Goal: Task Accomplishment & Management: Manage account settings

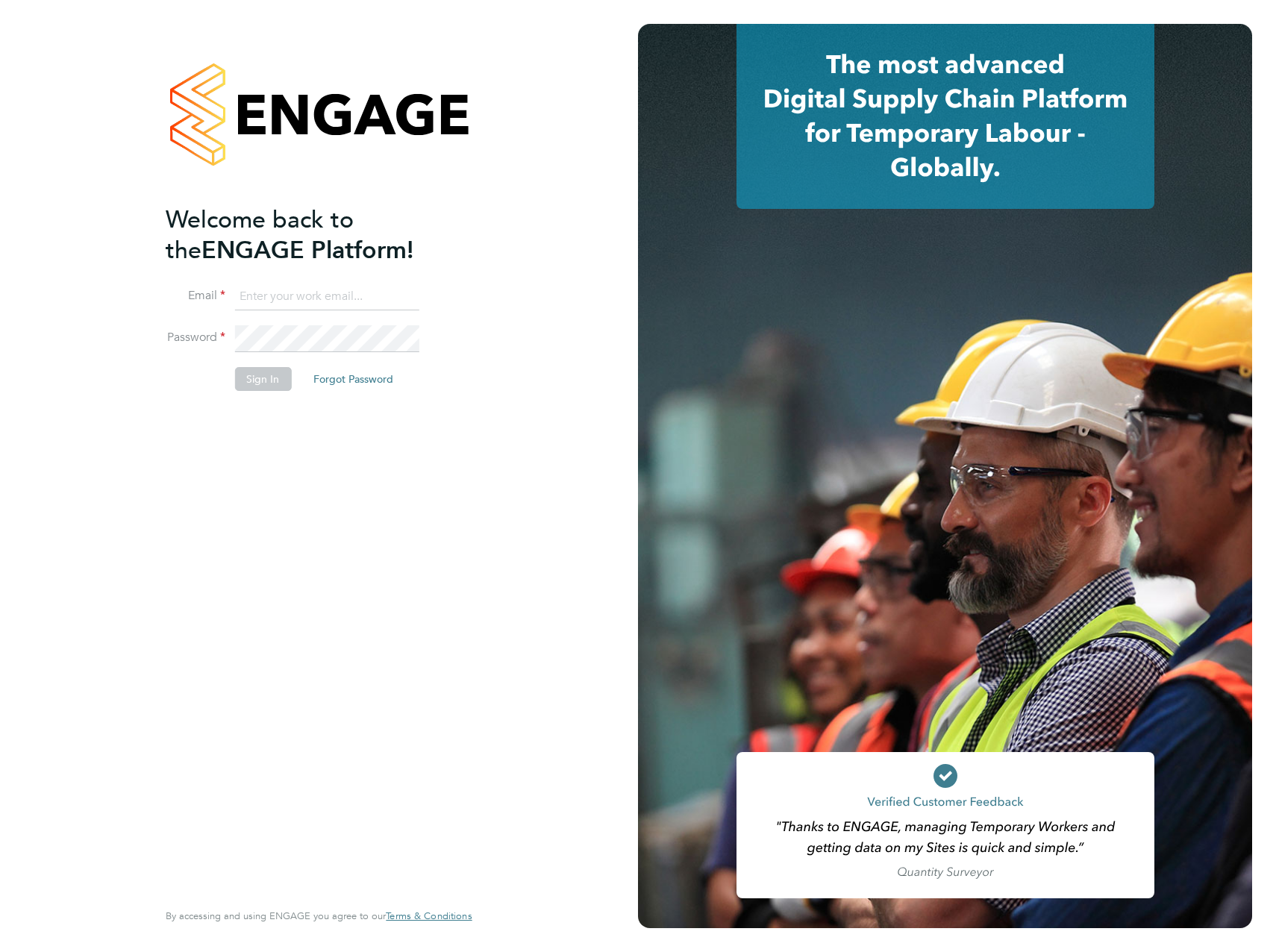
type input "[PERSON_NAME][EMAIL_ADDRESS][PERSON_NAME][DOMAIN_NAME]"
click at [344, 477] on div "Welcome back to the ENGAGE Platform! Email [PERSON_NAME][EMAIL_ADDRESS][PERSON_…" at bounding box center [311, 550] width 291 height 693
click at [264, 384] on button "Sign In" at bounding box center [262, 379] width 57 height 24
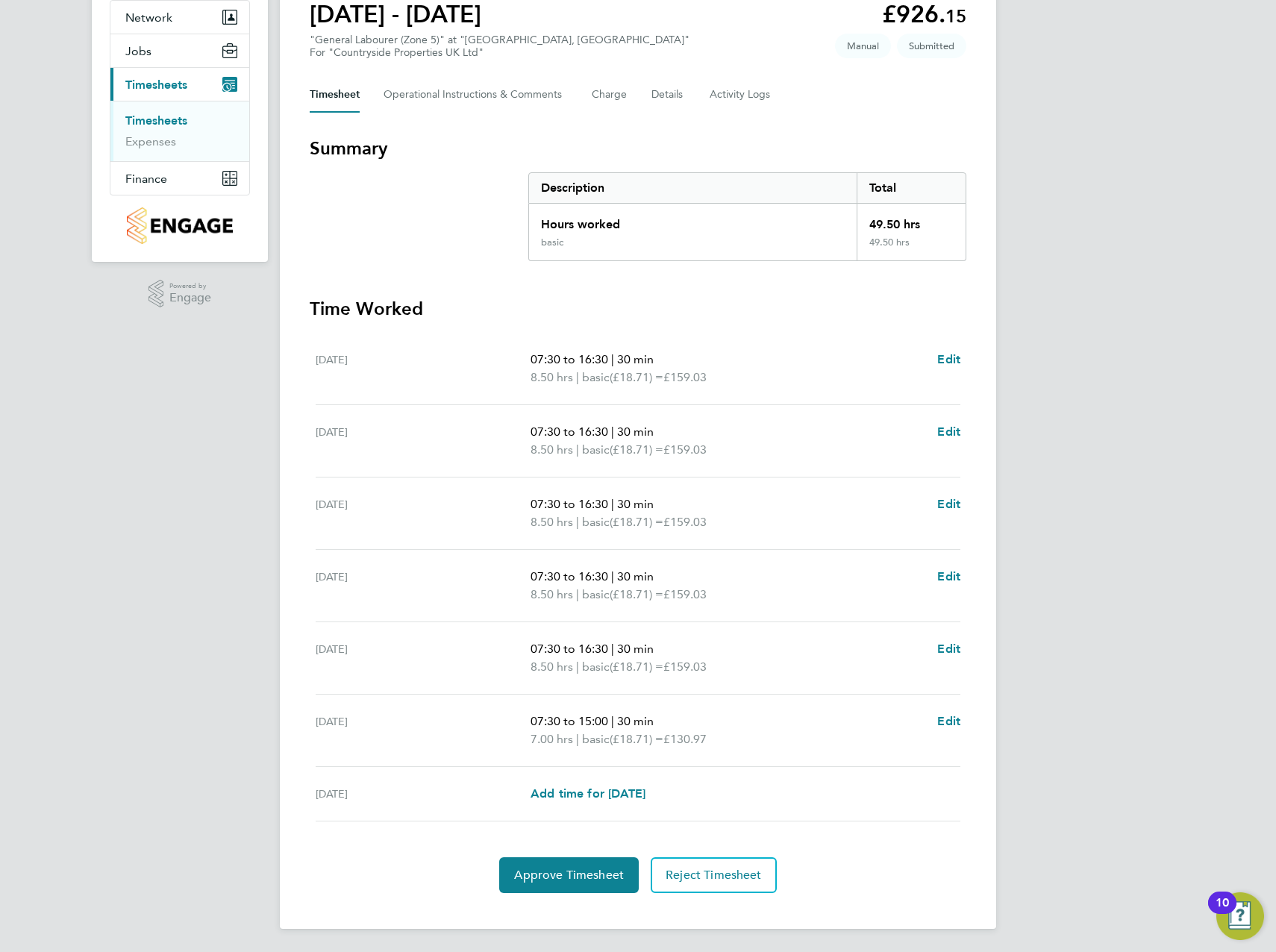
scroll to position [144, 0]
click at [943, 508] on span "Edit" at bounding box center [949, 503] width 23 height 14
select select "30"
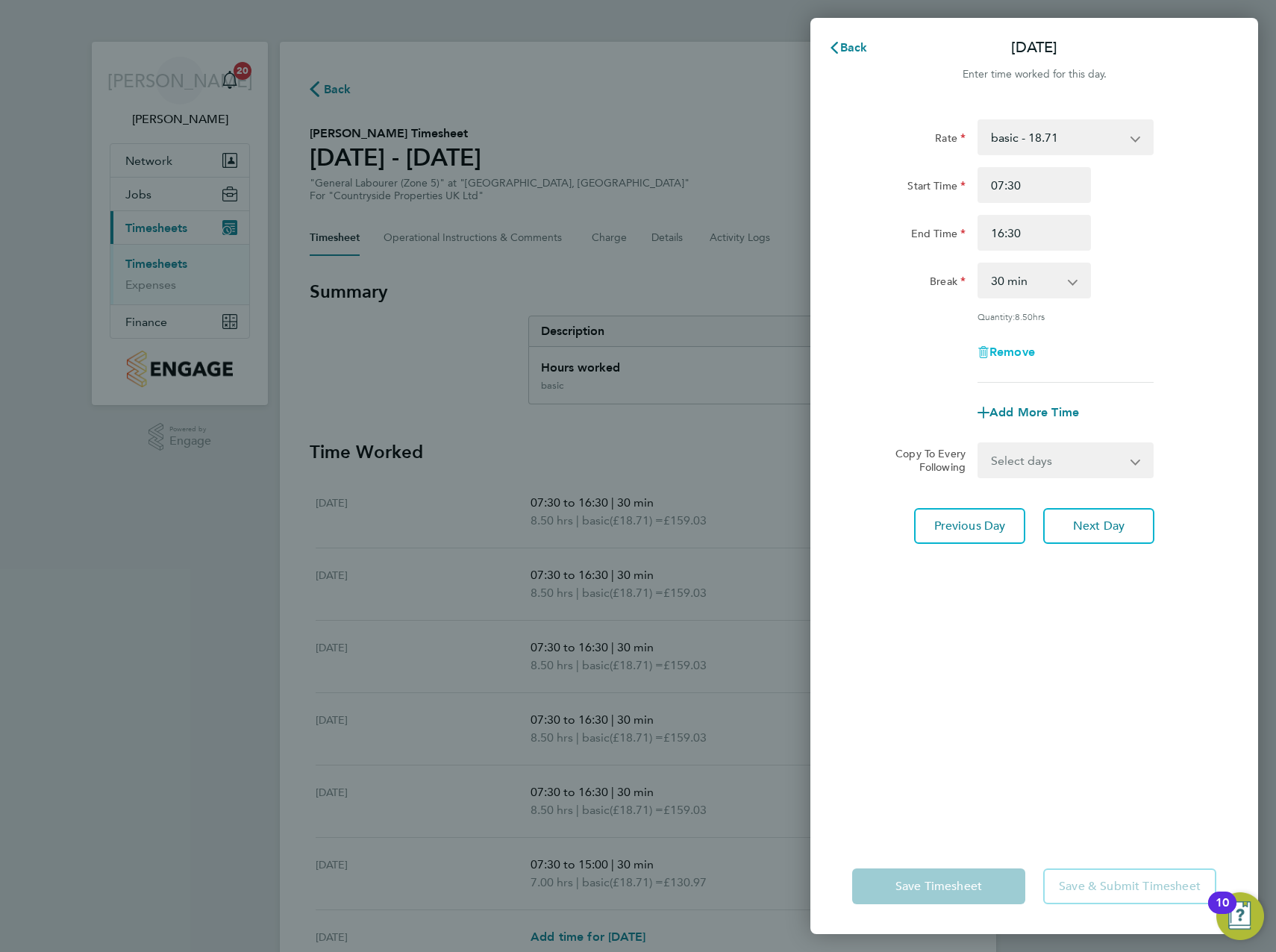
click at [992, 346] on span "Remove" at bounding box center [1012, 351] width 46 height 14
select select "null"
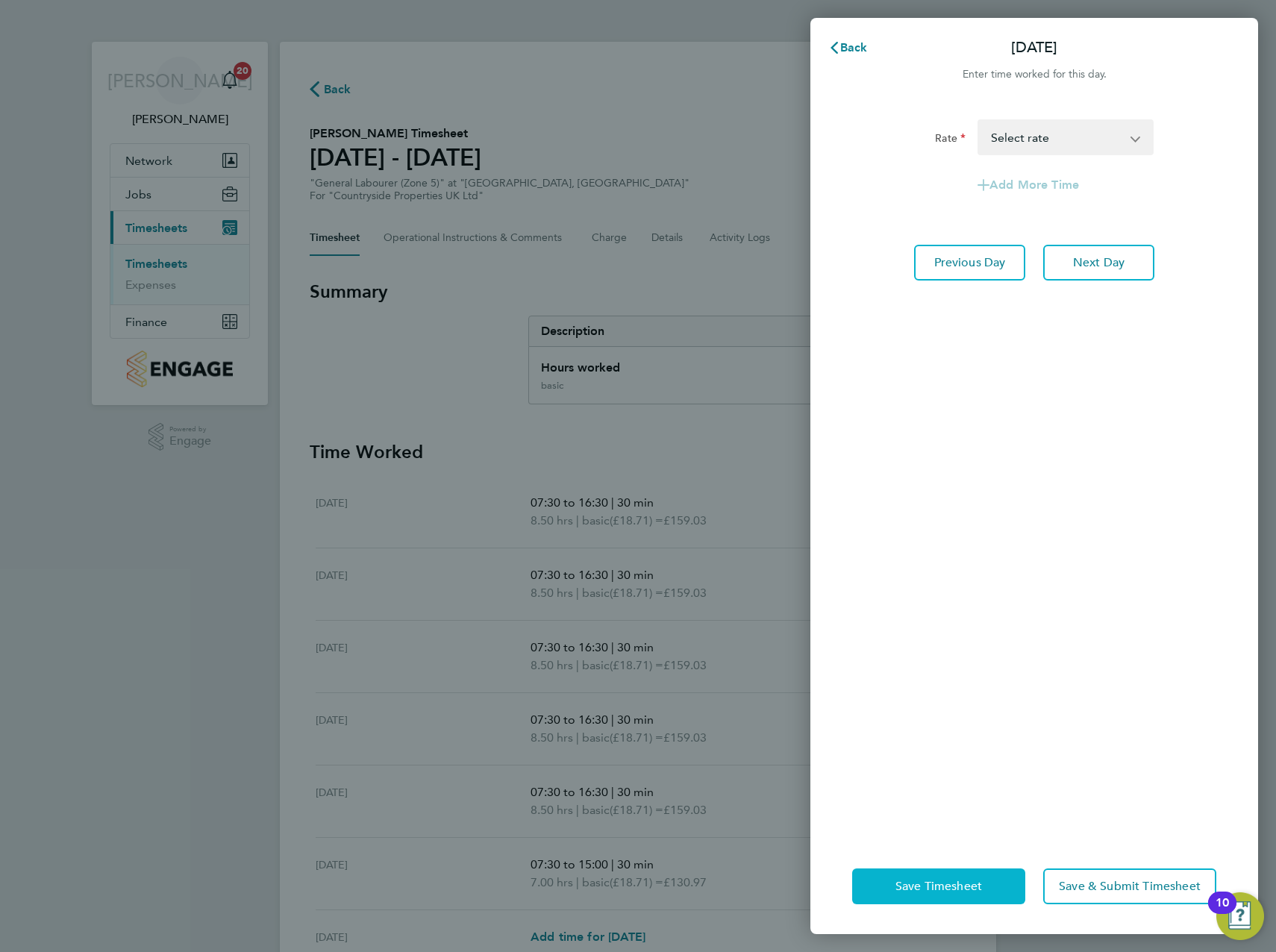
click at [923, 884] on span "Save Timesheet" at bounding box center [938, 886] width 86 height 15
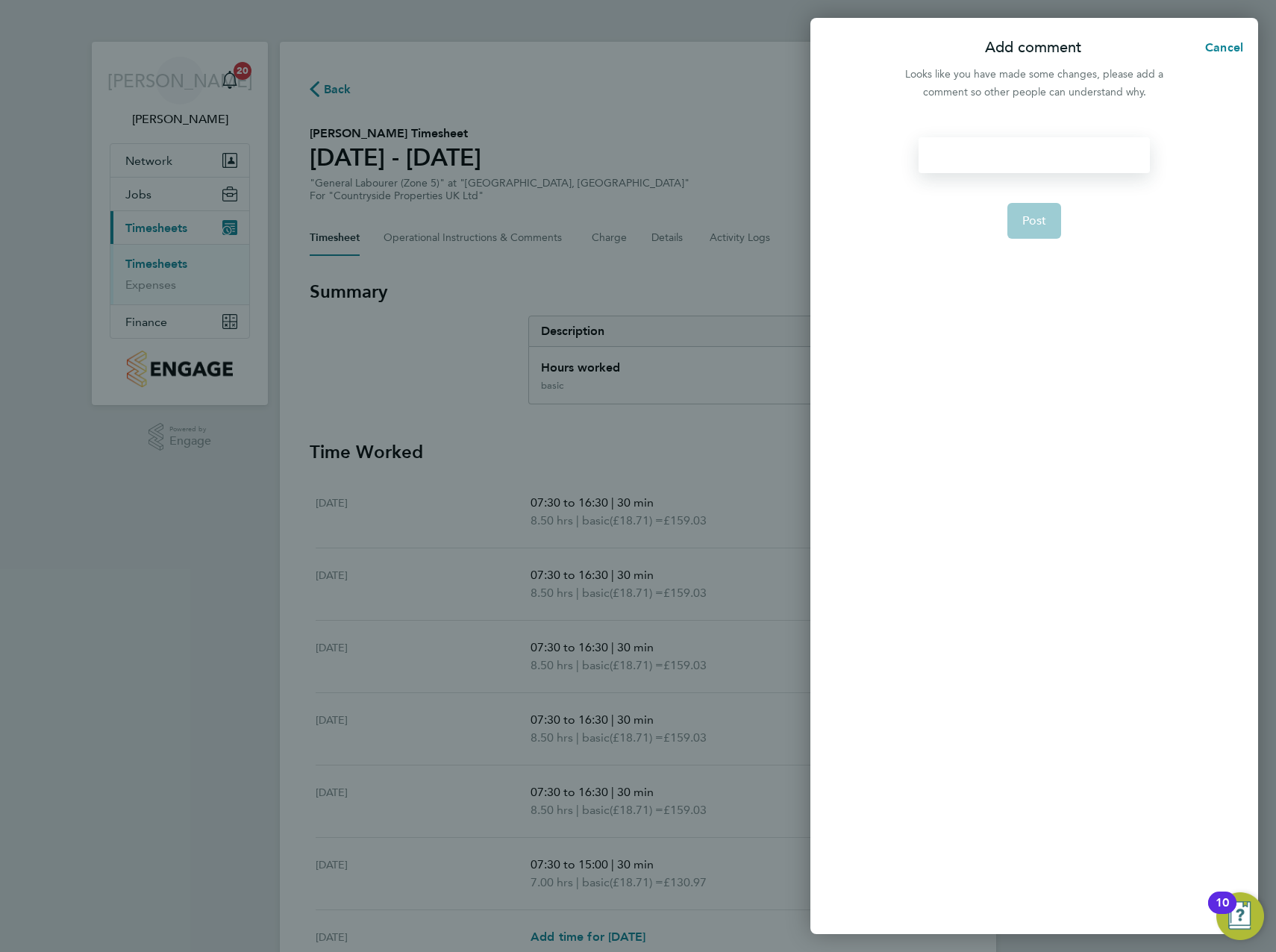
click at [1004, 152] on div at bounding box center [1034, 155] width 231 height 36
click at [997, 161] on div at bounding box center [1034, 155] width 231 height 36
click at [1030, 212] on button "Post" at bounding box center [1034, 220] width 55 height 36
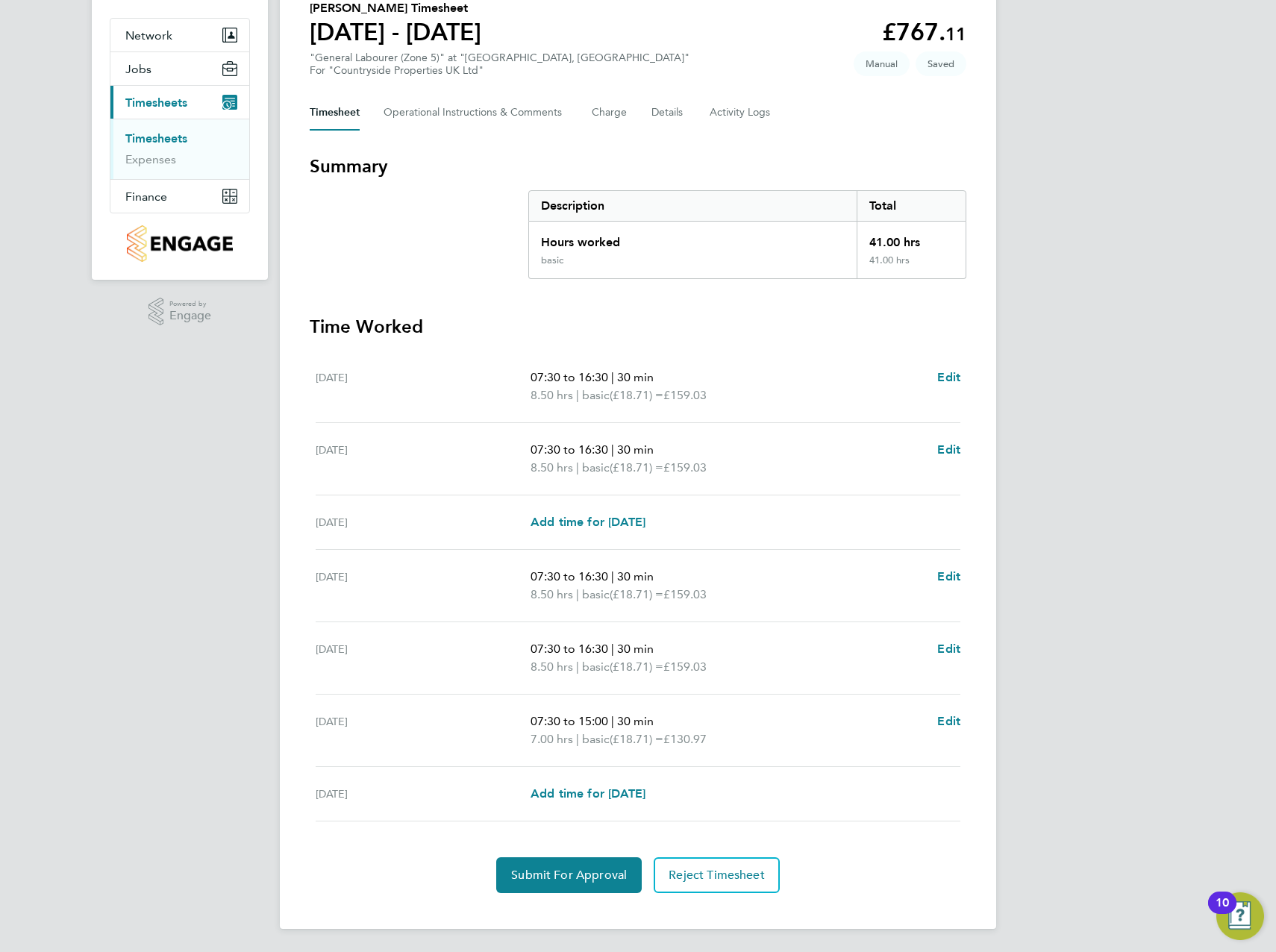
scroll to position [126, 0]
click at [950, 719] on span "Edit" at bounding box center [949, 720] width 23 height 14
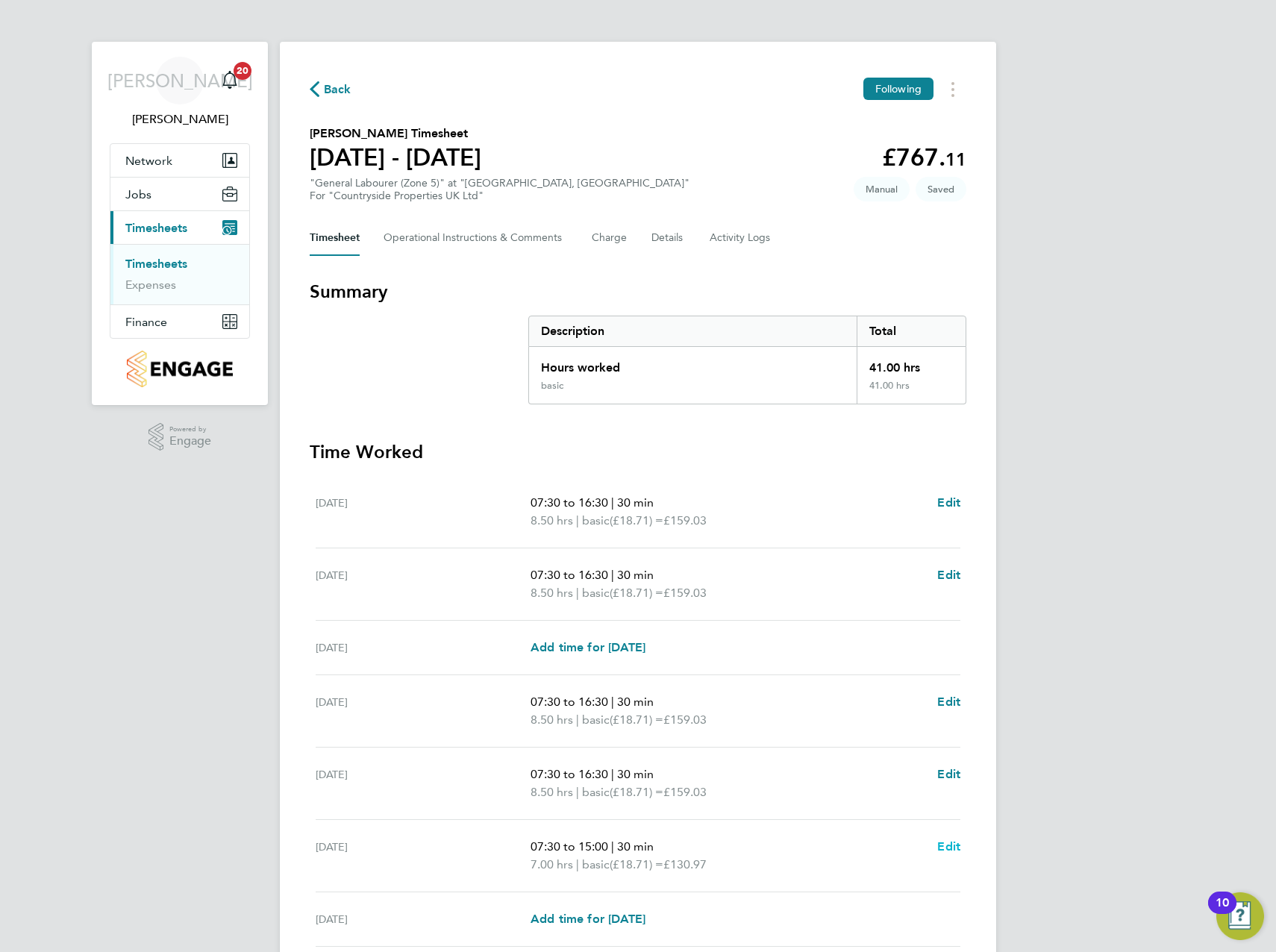
select select "30"
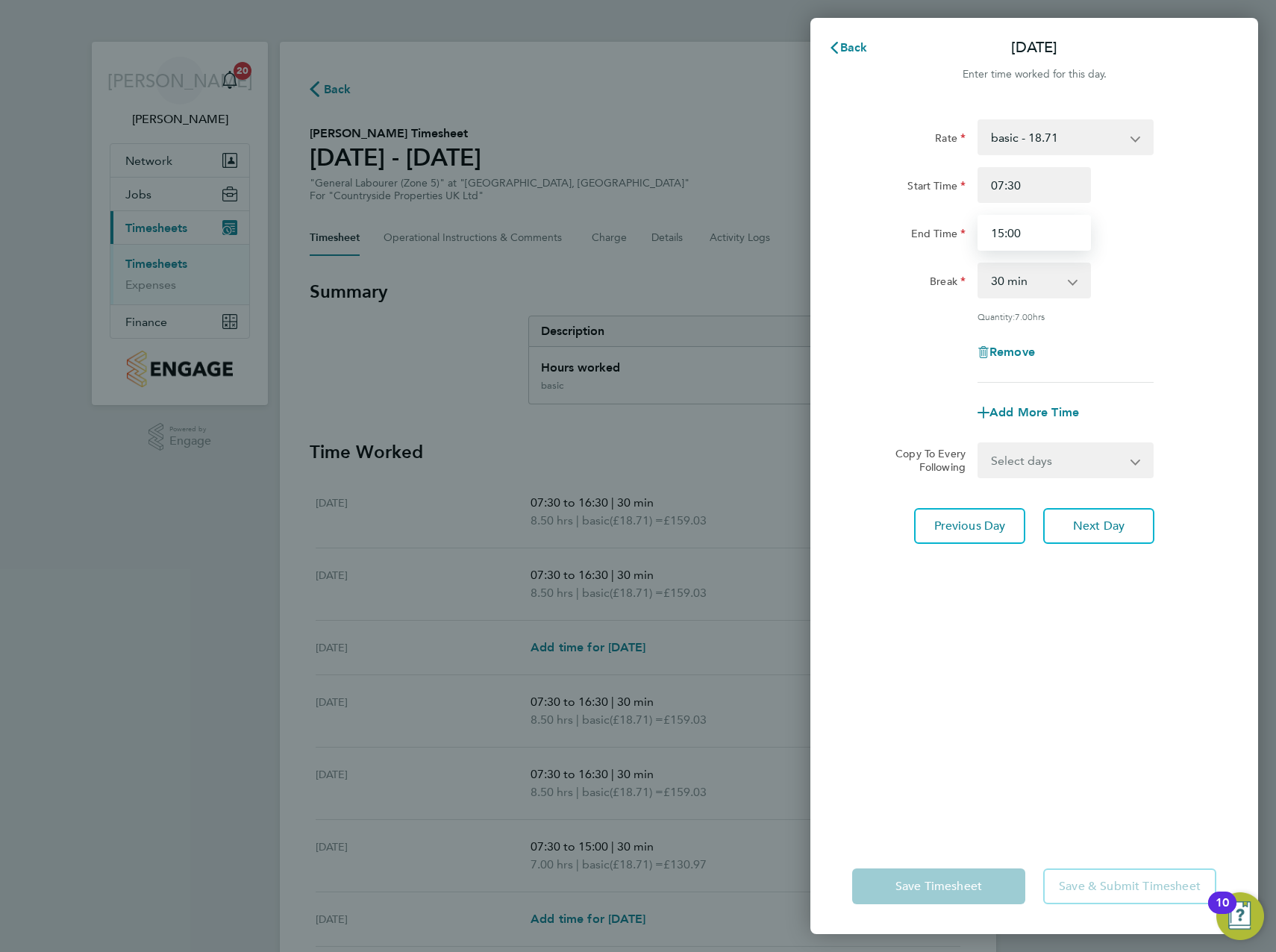
click at [1005, 235] on input "15:00" at bounding box center [1034, 232] width 113 height 36
type input "13:00"
click at [1080, 766] on div "Rate basic - 18.71 Start Time 07:30 End Time 13:00 Break 0 min 15 min 30 min 45…" at bounding box center [1035, 469] width 448 height 737
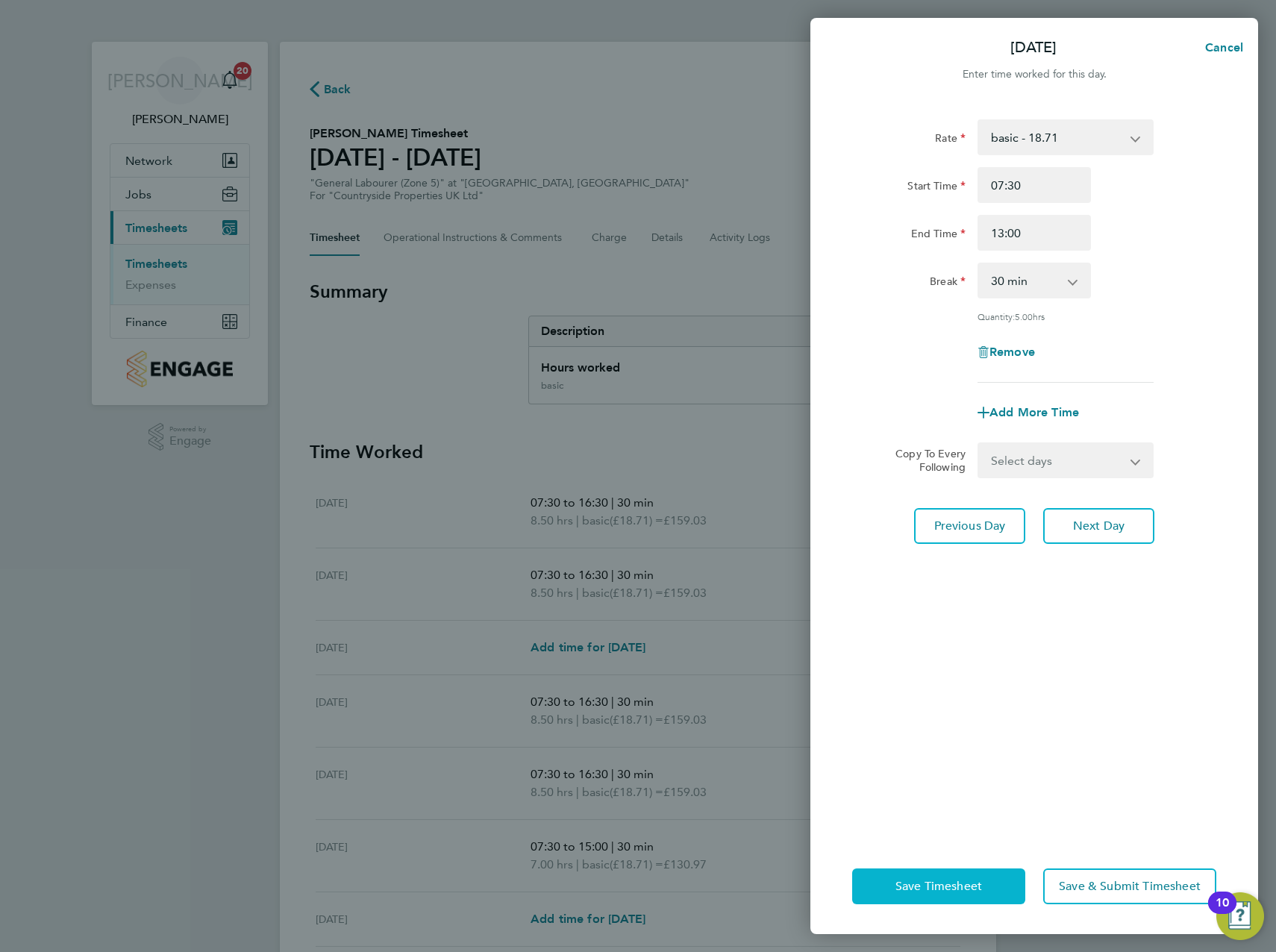
click at [954, 882] on span "Save Timesheet" at bounding box center [938, 886] width 86 height 15
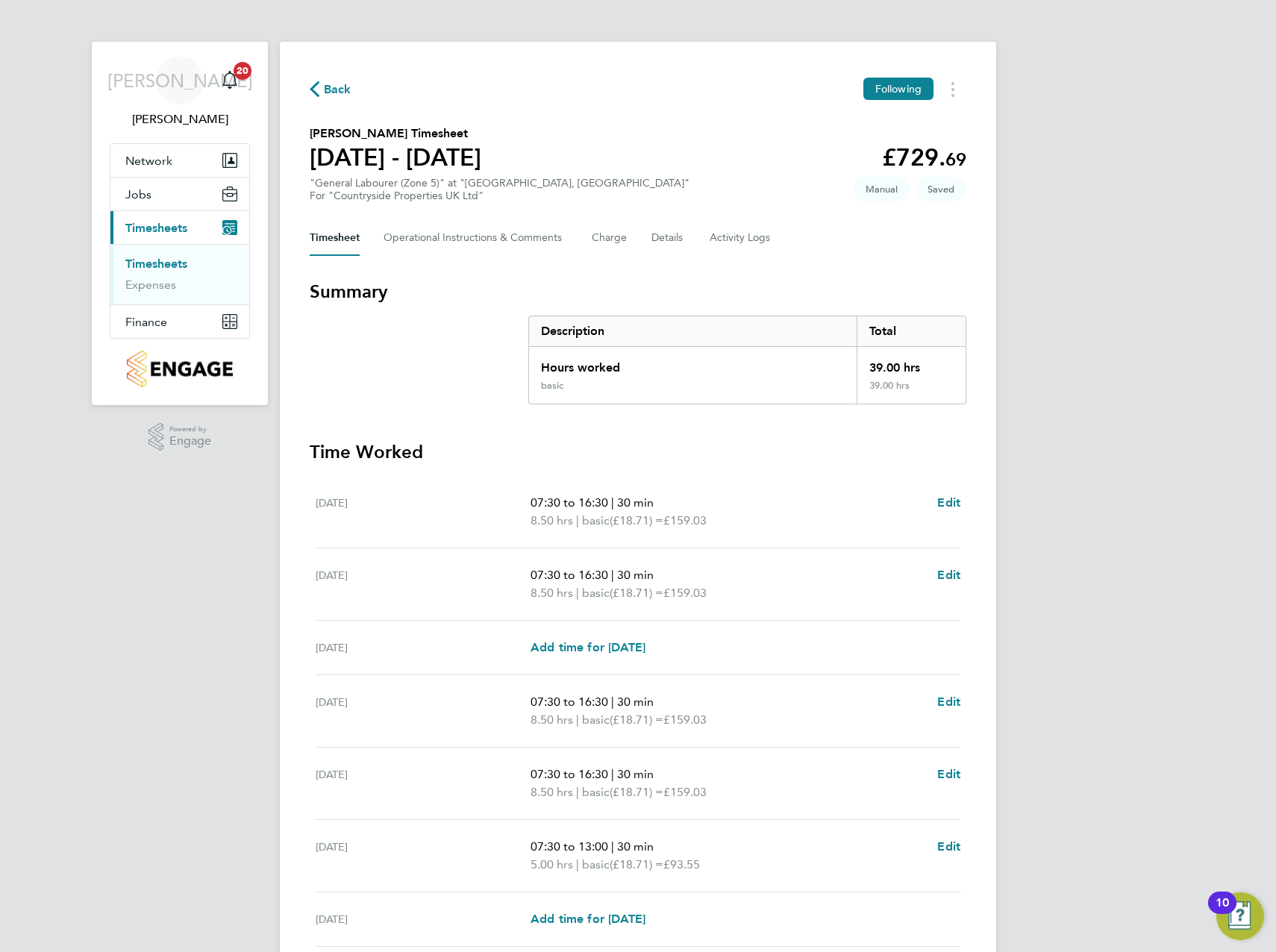
scroll to position [126, 0]
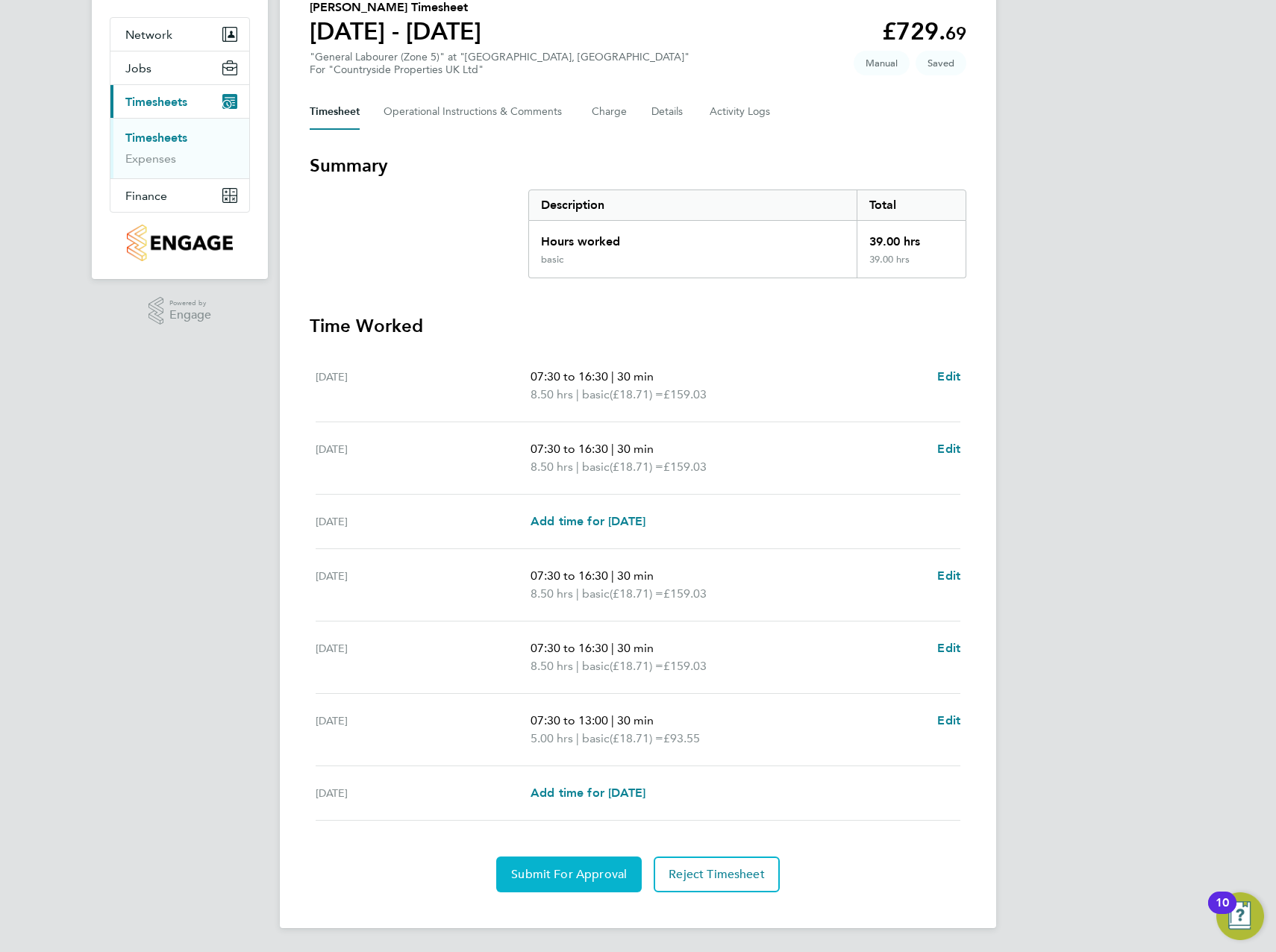
click at [578, 872] on span "Submit For Approval" at bounding box center [569, 875] width 115 height 15
click at [578, 873] on span "Approve Timesheet" at bounding box center [569, 875] width 110 height 15
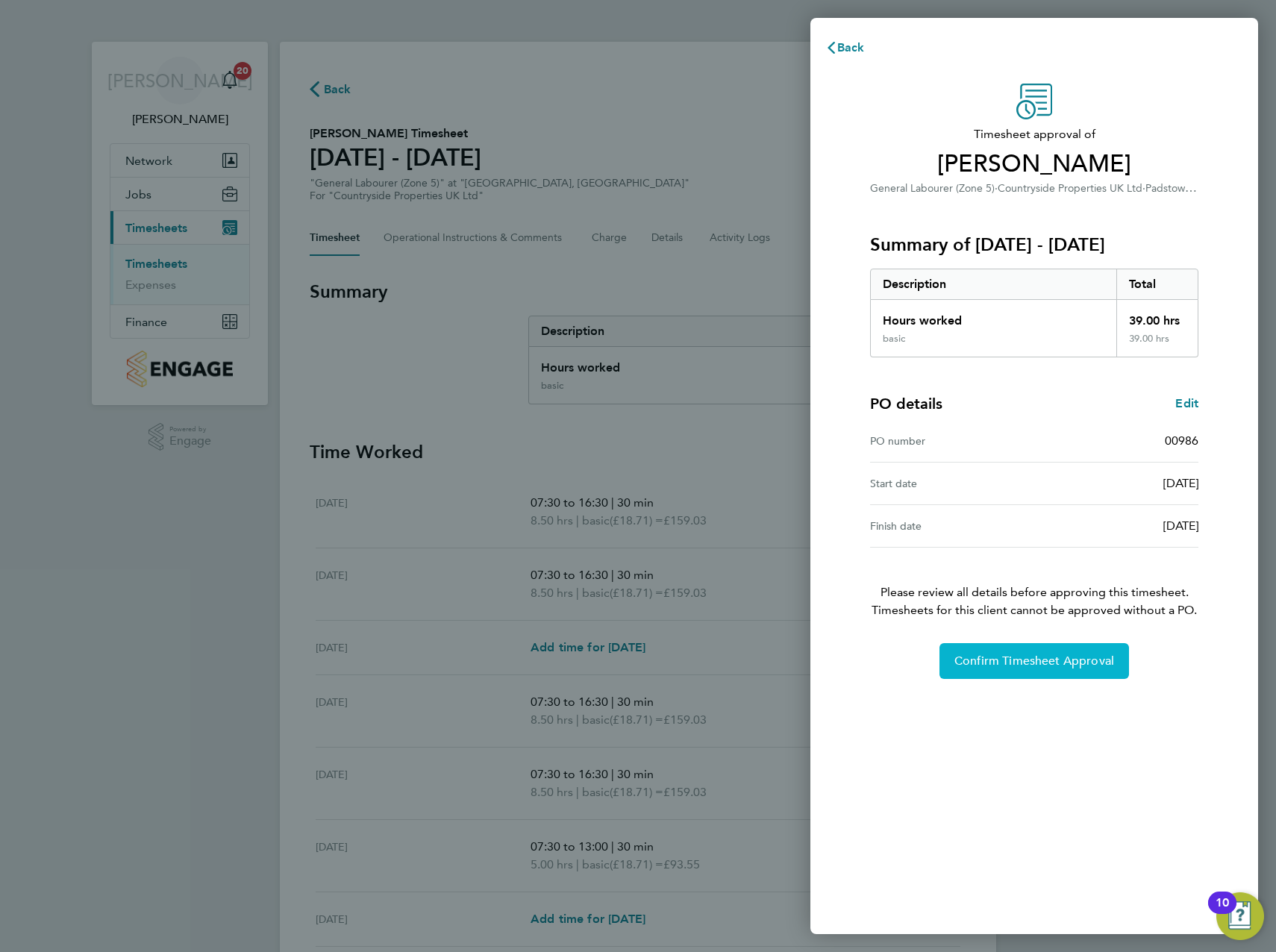
click at [1073, 665] on span "Confirm Timesheet Approval" at bounding box center [1034, 661] width 160 height 15
